Goal: Check status: Check status

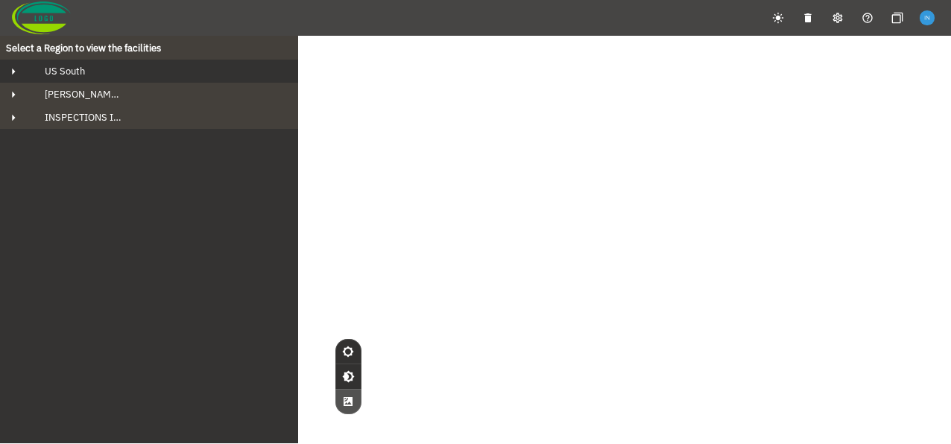
click at [94, 66] on div "US South" at bounding box center [162, 71] width 259 height 13
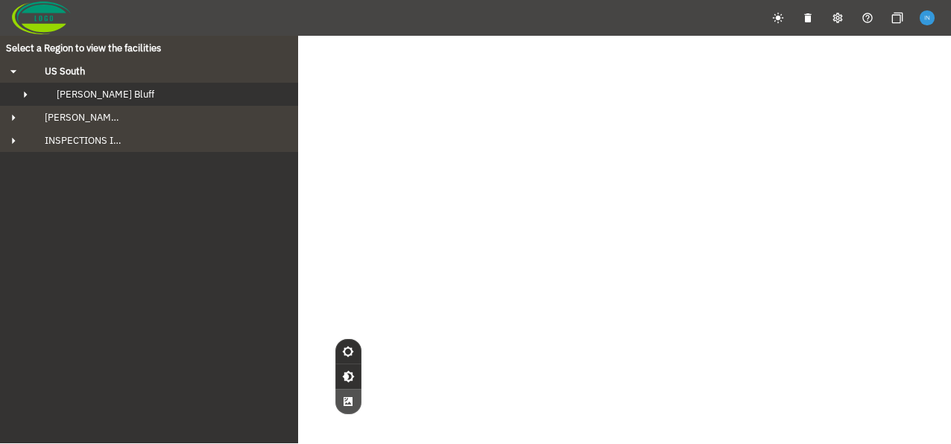
click at [101, 86] on button "[PERSON_NAME] Bluff" at bounding box center [149, 94] width 298 height 23
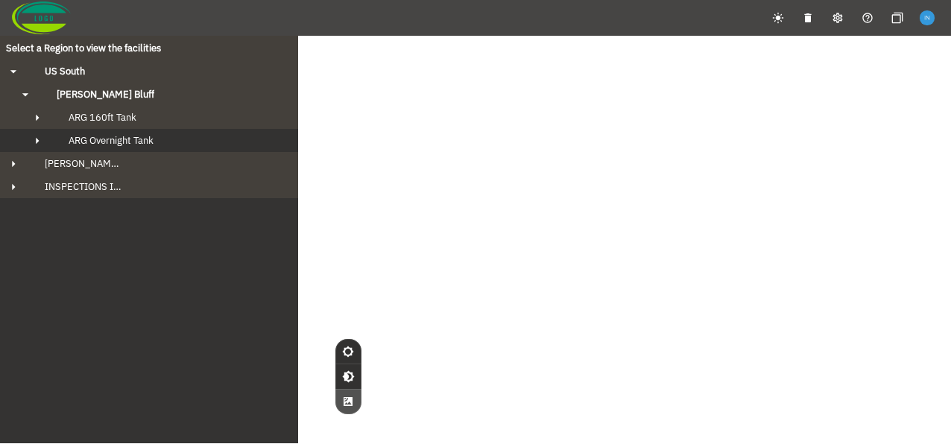
click at [158, 142] on div "ARG Overnight Tank" at bounding box center [163, 140] width 212 height 13
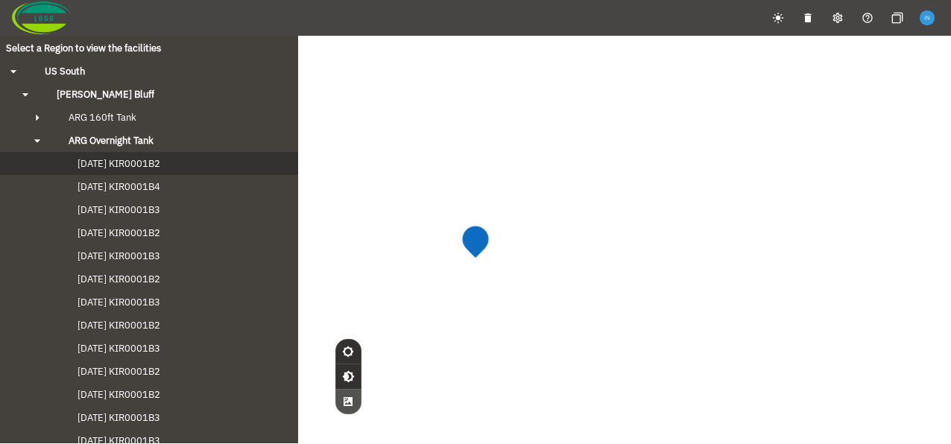
click at [141, 169] on span "[DATE] KIR0001B2" at bounding box center [104, 163] width 113 height 13
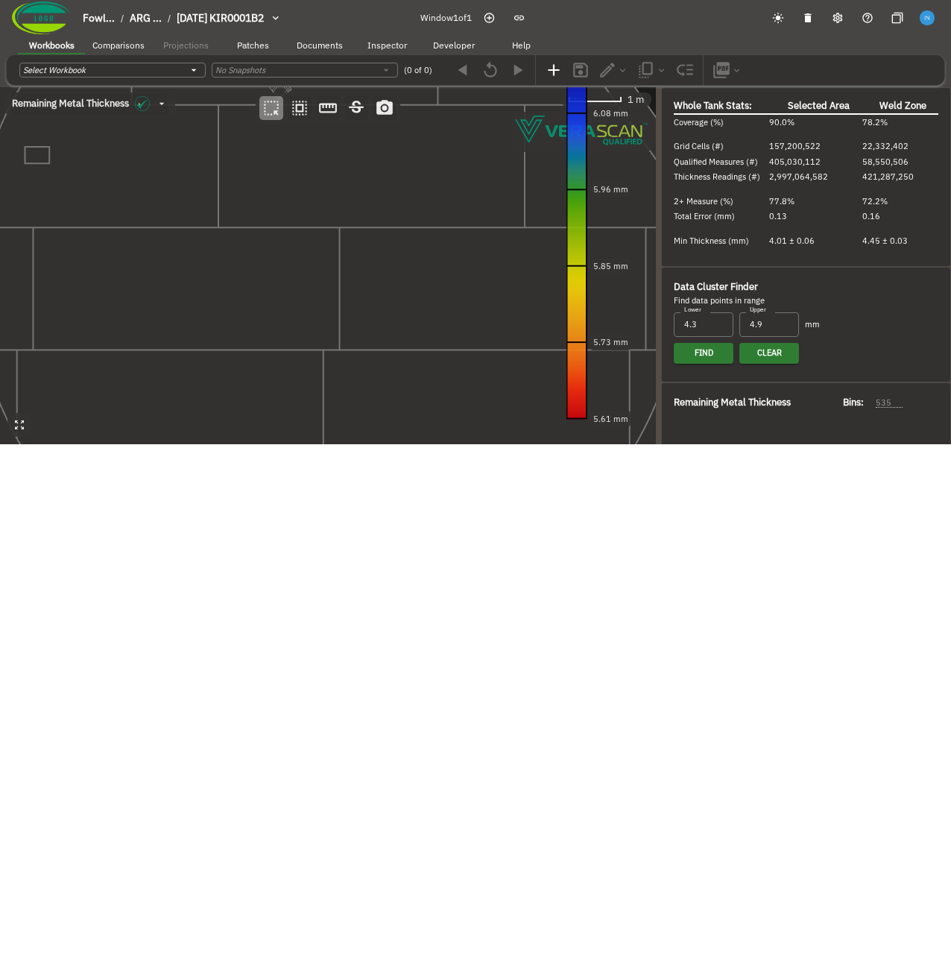
type input "535"
type input "93"
click at [223, 197] on canvas at bounding box center [328, 265] width 656 height 357
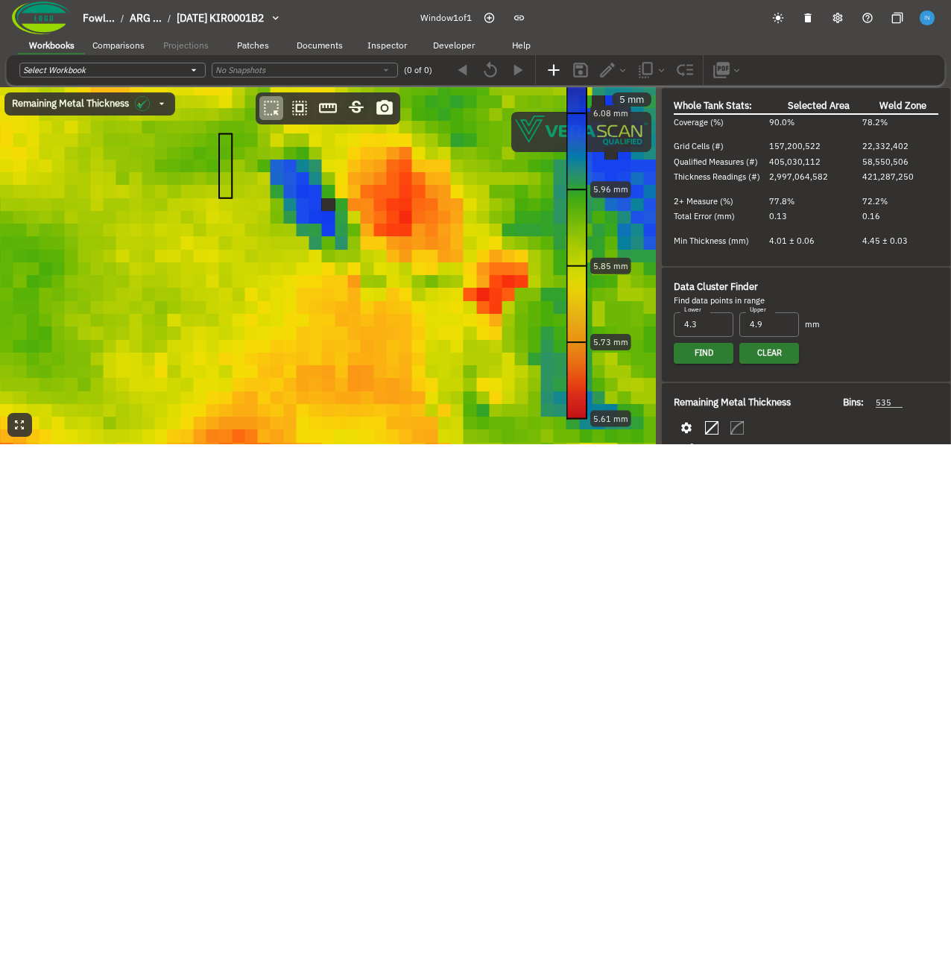
click at [323, 240] on canvas at bounding box center [328, 265] width 656 height 357
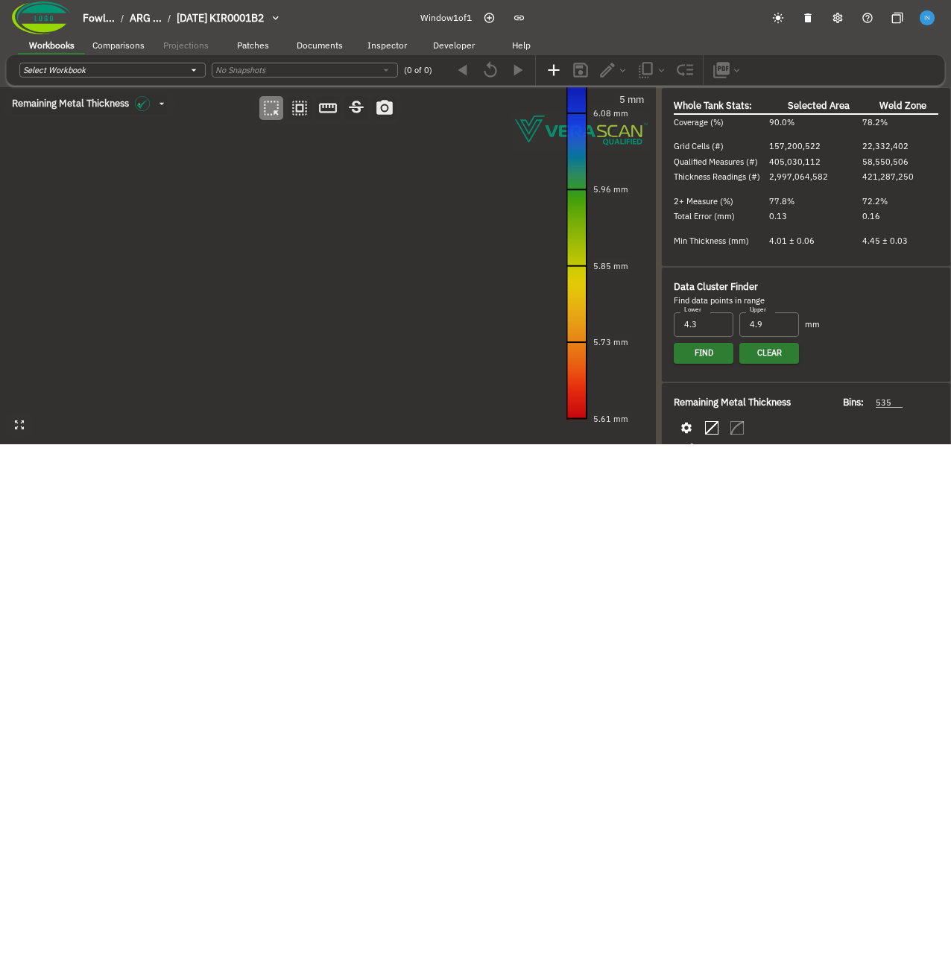
click at [453, 315] on canvas at bounding box center [328, 265] width 656 height 357
